Goal: Task Accomplishment & Management: Manage account settings

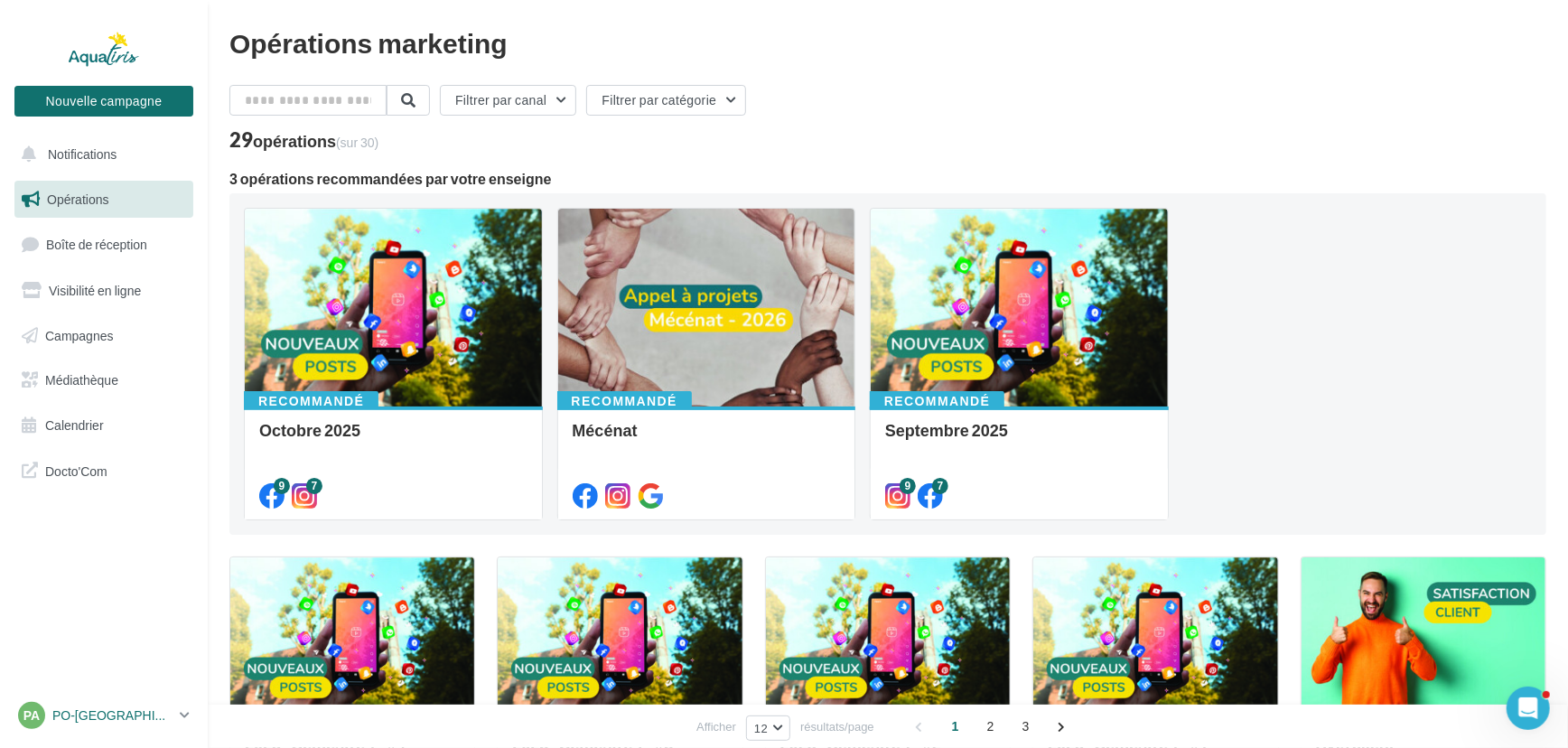
click at [178, 714] on link "PA PO-[GEOGRAPHIC_DATA]-HERAULT [PERSON_NAME][EMAIL_ADDRESS][DOMAIN_NAME]" at bounding box center [104, 715] width 179 height 34
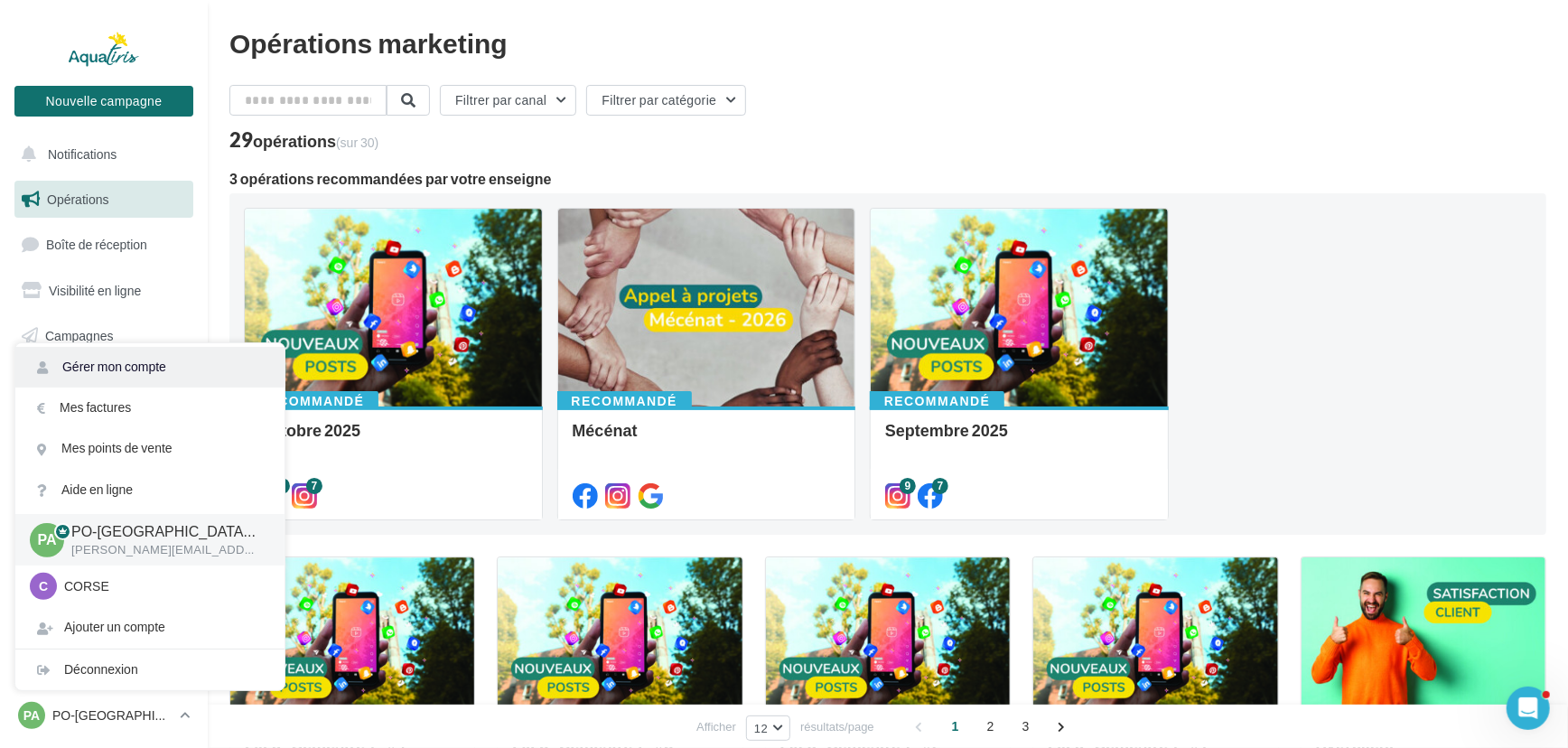
click at [191, 380] on link "Gérer mon compte" at bounding box center [150, 367] width 269 height 41
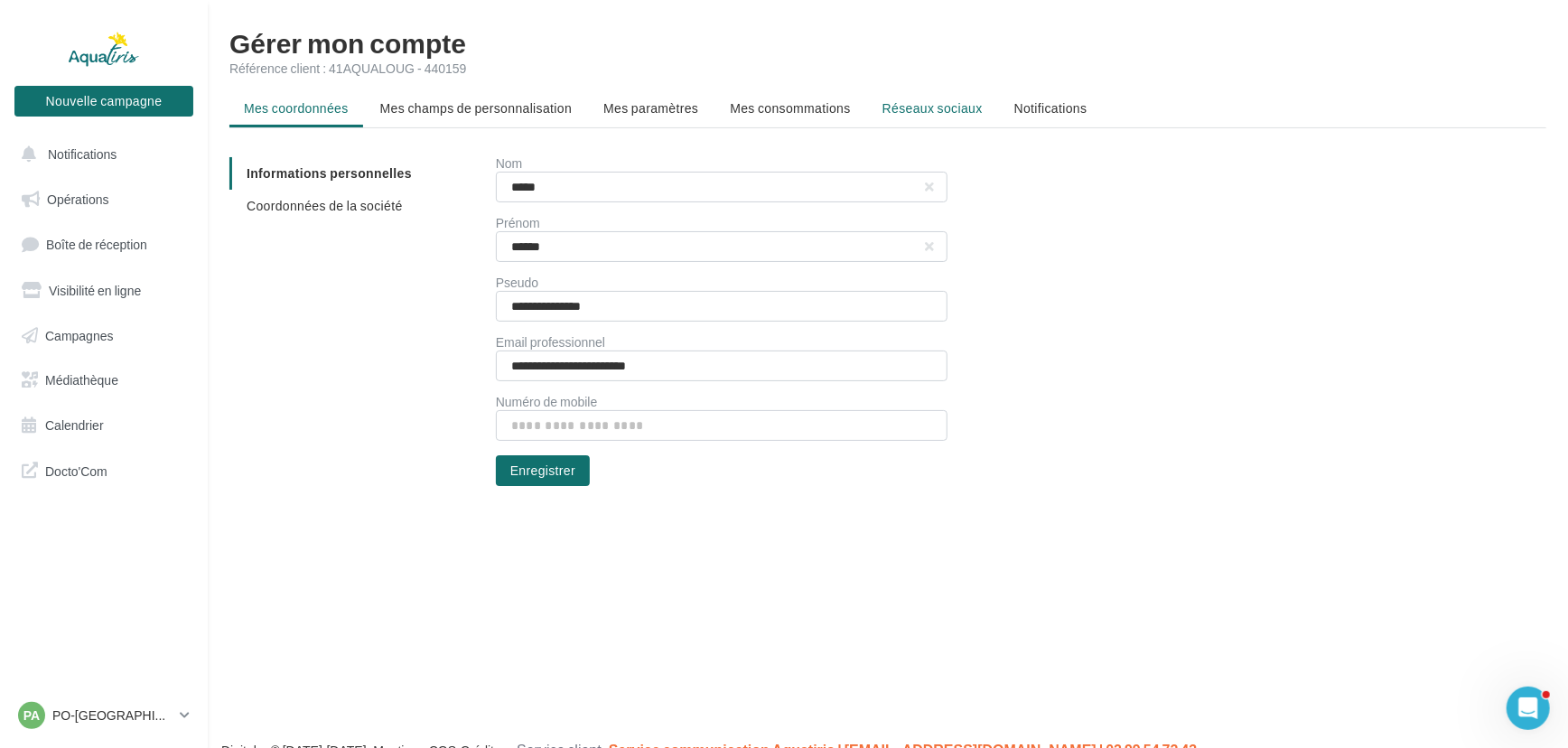
click at [905, 121] on li "Réseaux sociaux" at bounding box center [933, 108] width 129 height 32
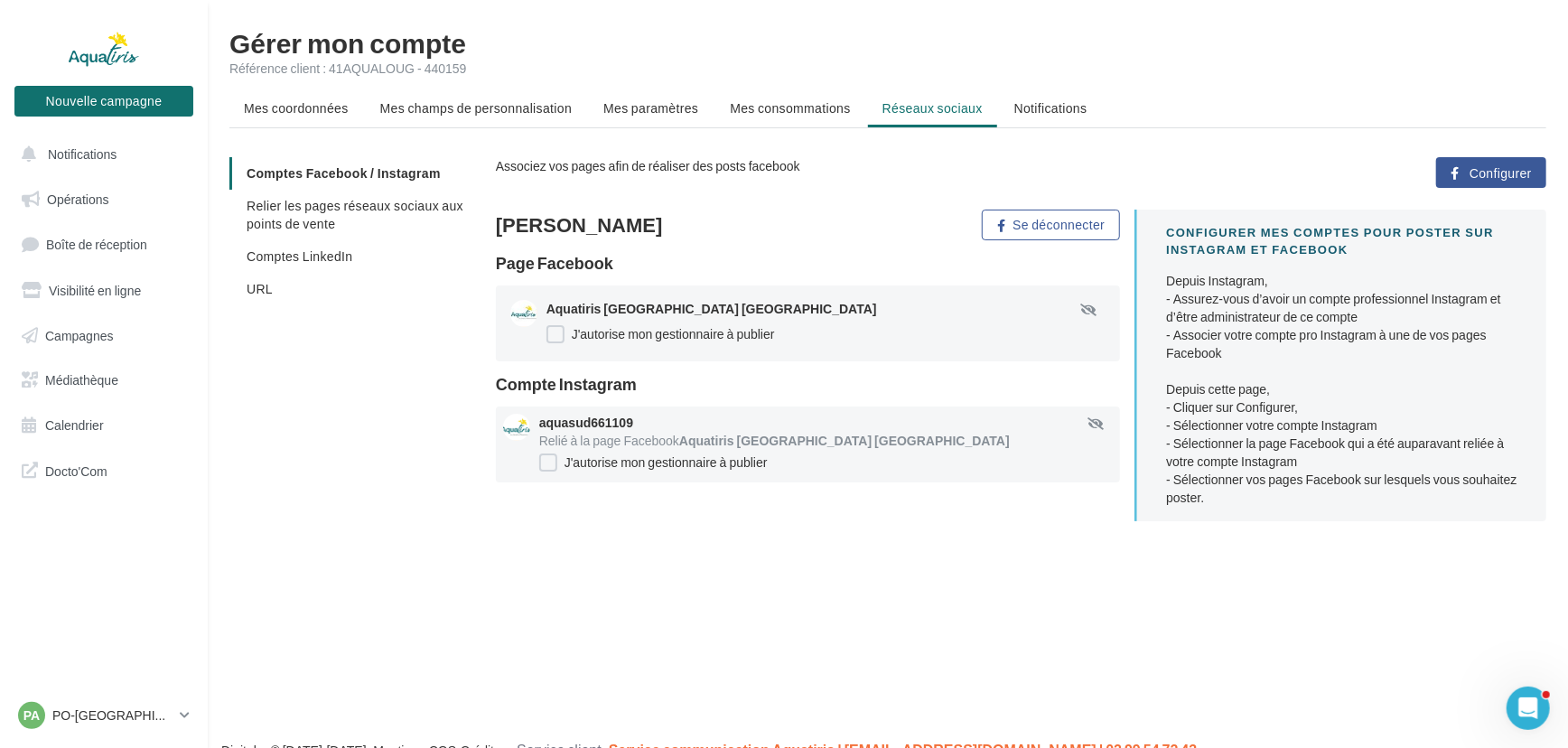
click at [280, 236] on li "Relier les pages réseaux sociaux aux points de vente" at bounding box center [355, 215] width 252 height 51
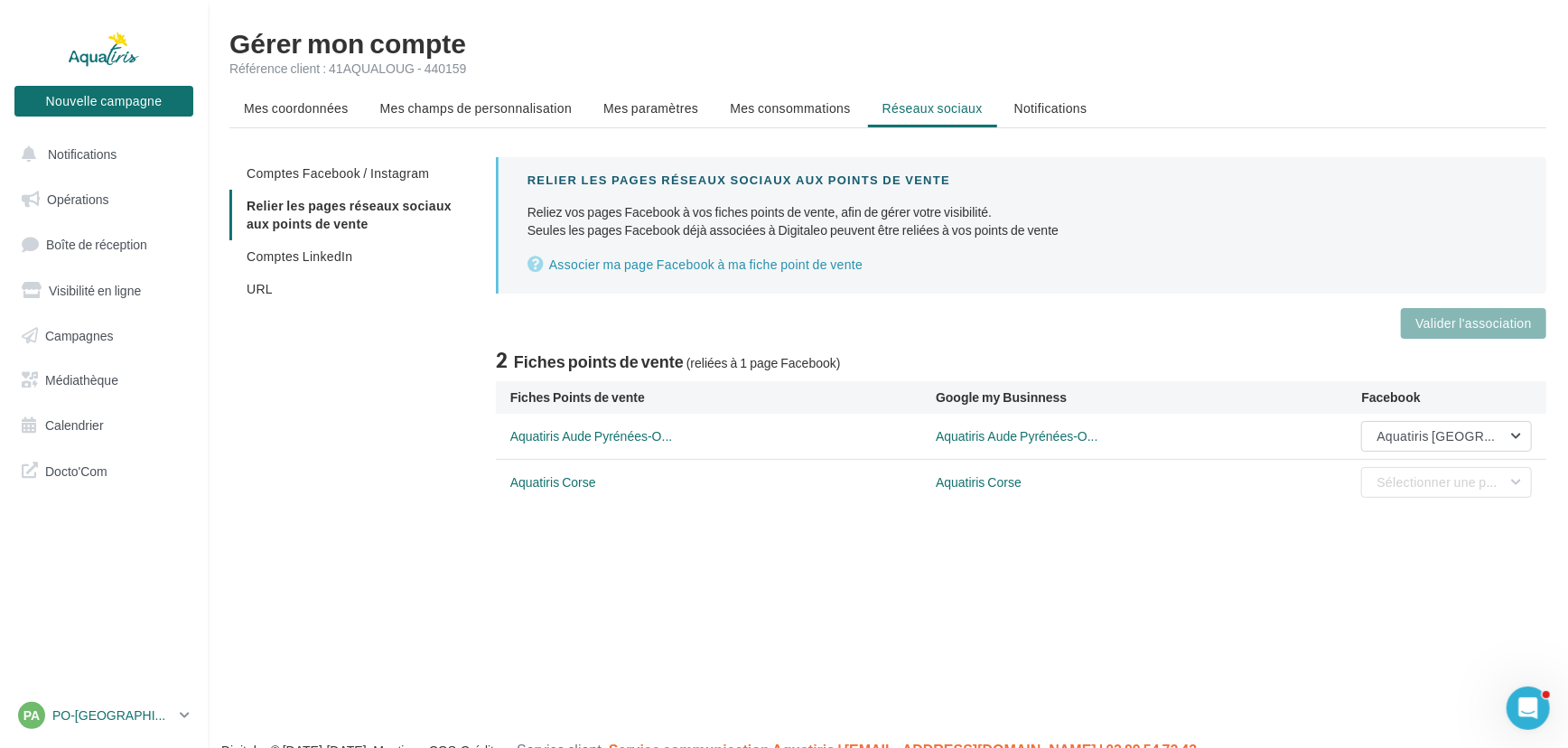
click at [156, 727] on div "PA PO-[GEOGRAPHIC_DATA]-HERAULT [PERSON_NAME][EMAIL_ADDRESS][DOMAIN_NAME]" at bounding box center [96, 715] width 155 height 27
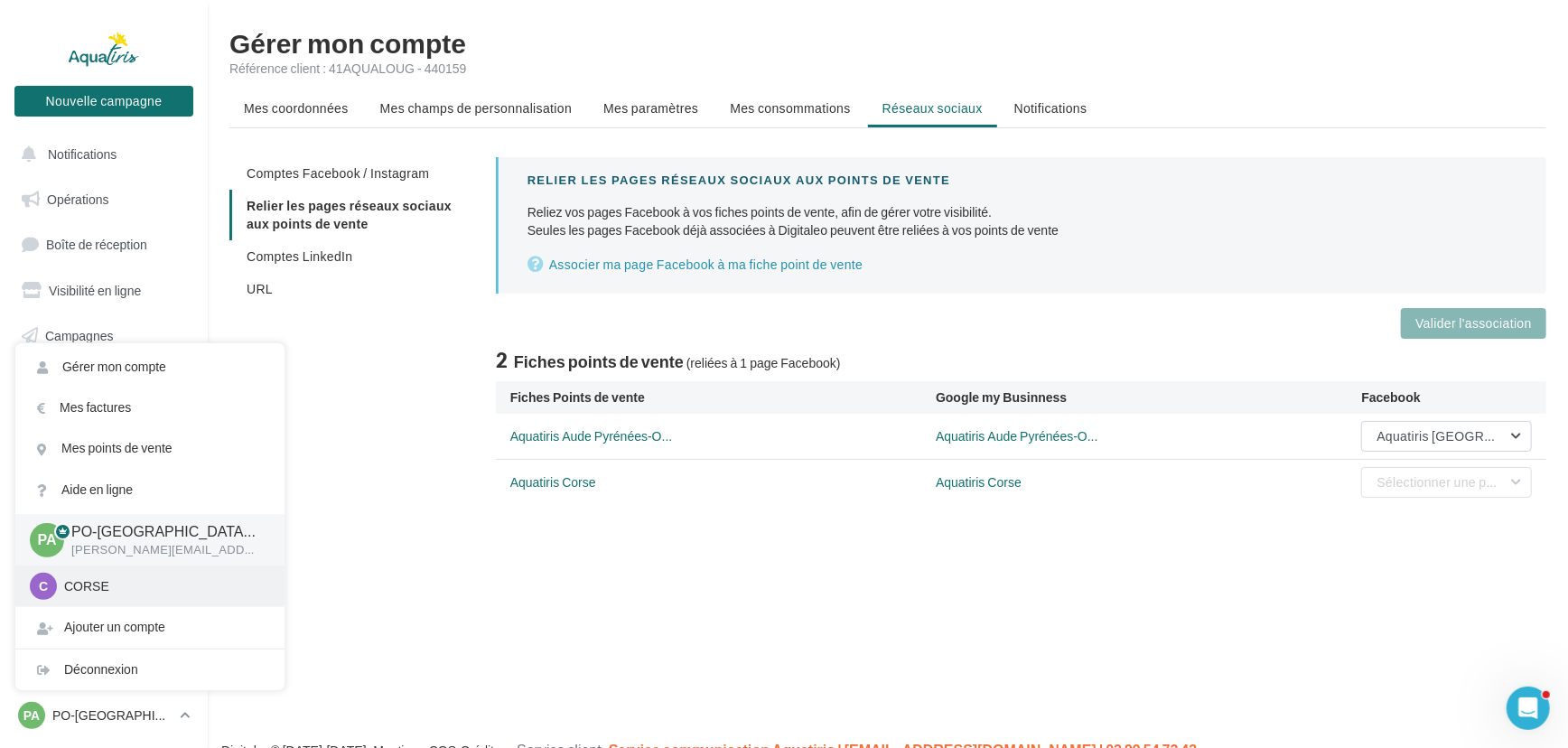
click at [104, 588] on p "CORSE" at bounding box center [164, 587] width 199 height 18
